Goal: Task Accomplishment & Management: Use online tool/utility

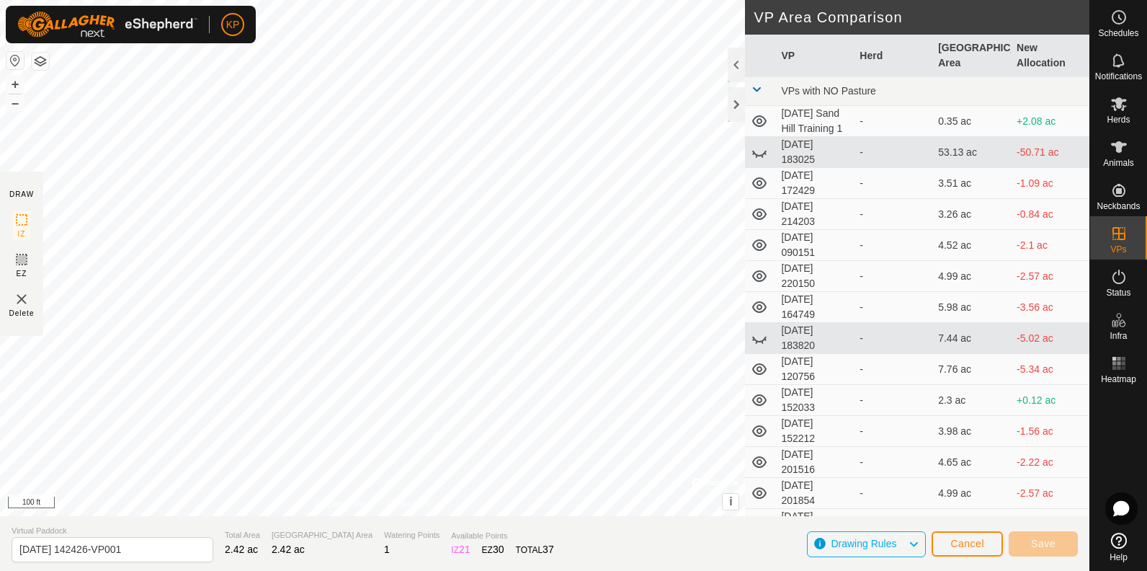
scroll to position [2017, 0]
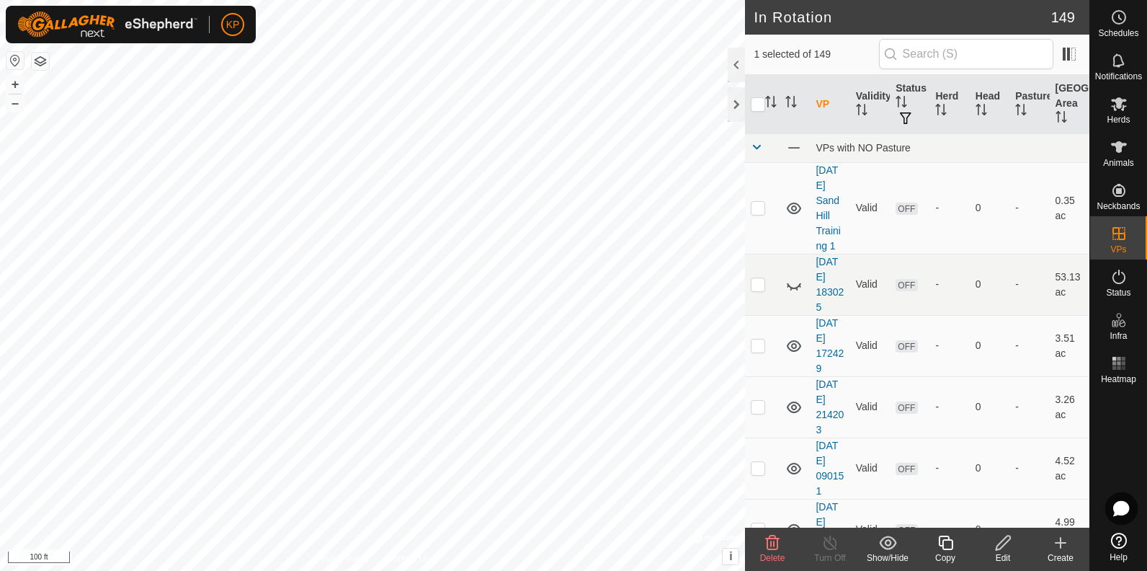
checkbox input "false"
checkbox input "true"
click at [942, 546] on icon at bounding box center [945, 542] width 14 height 14
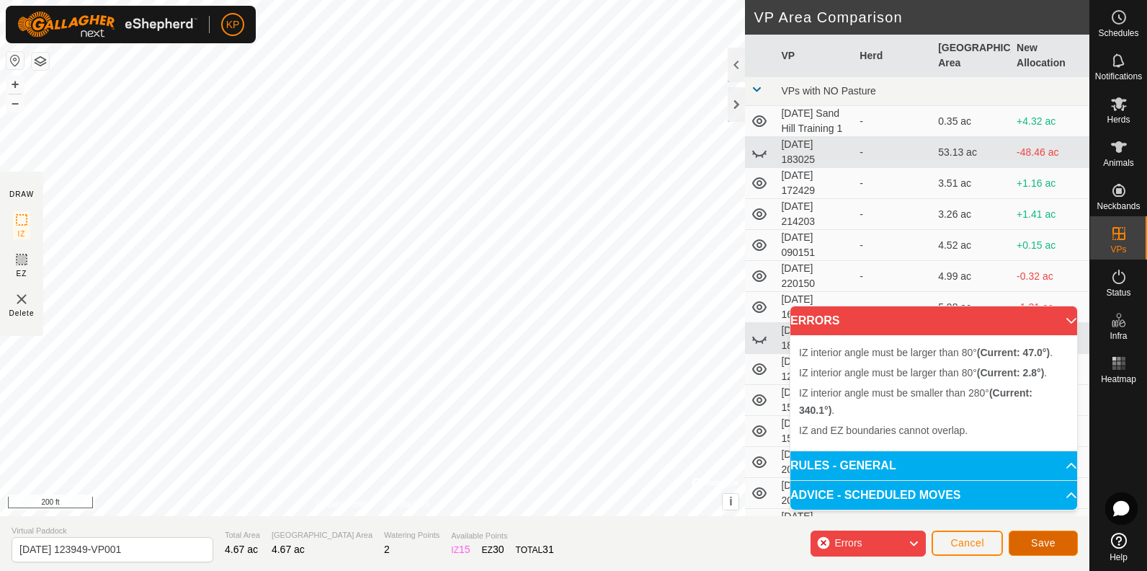
click at [1040, 548] on span "Save" at bounding box center [1043, 543] width 24 height 12
